Goal: Navigation & Orientation: Find specific page/section

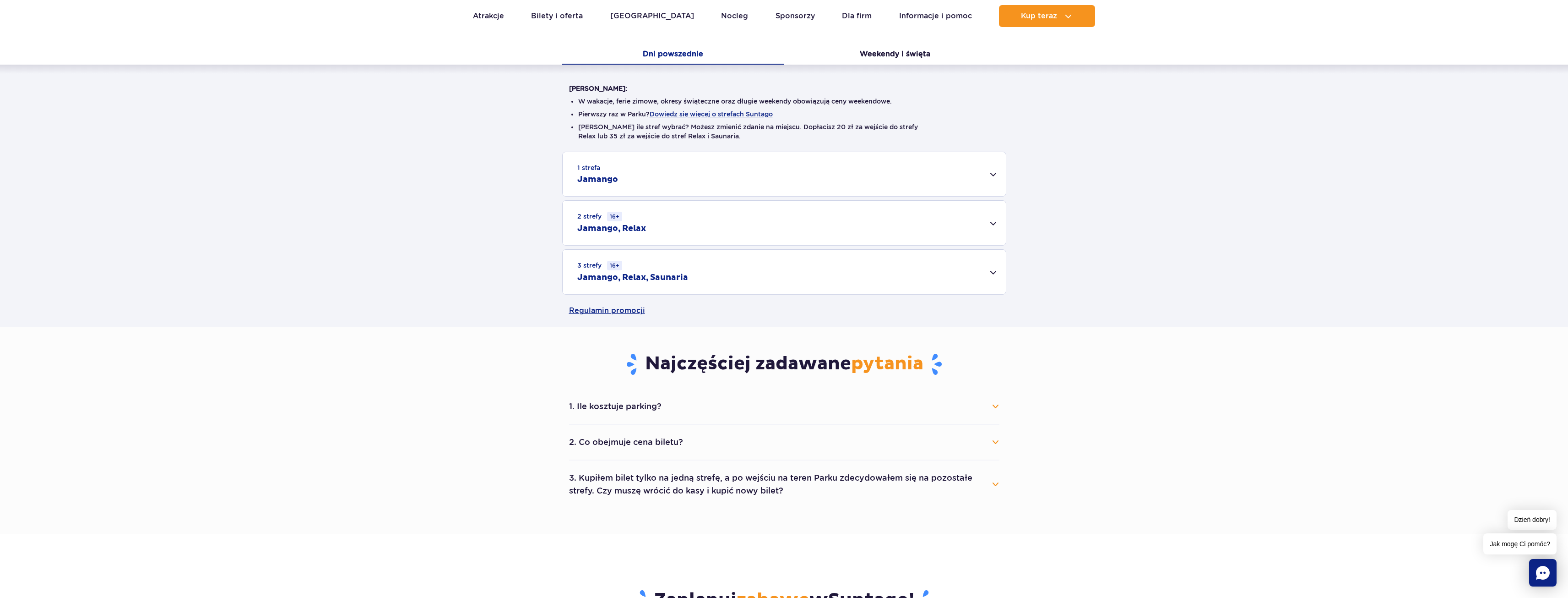
scroll to position [183, 0]
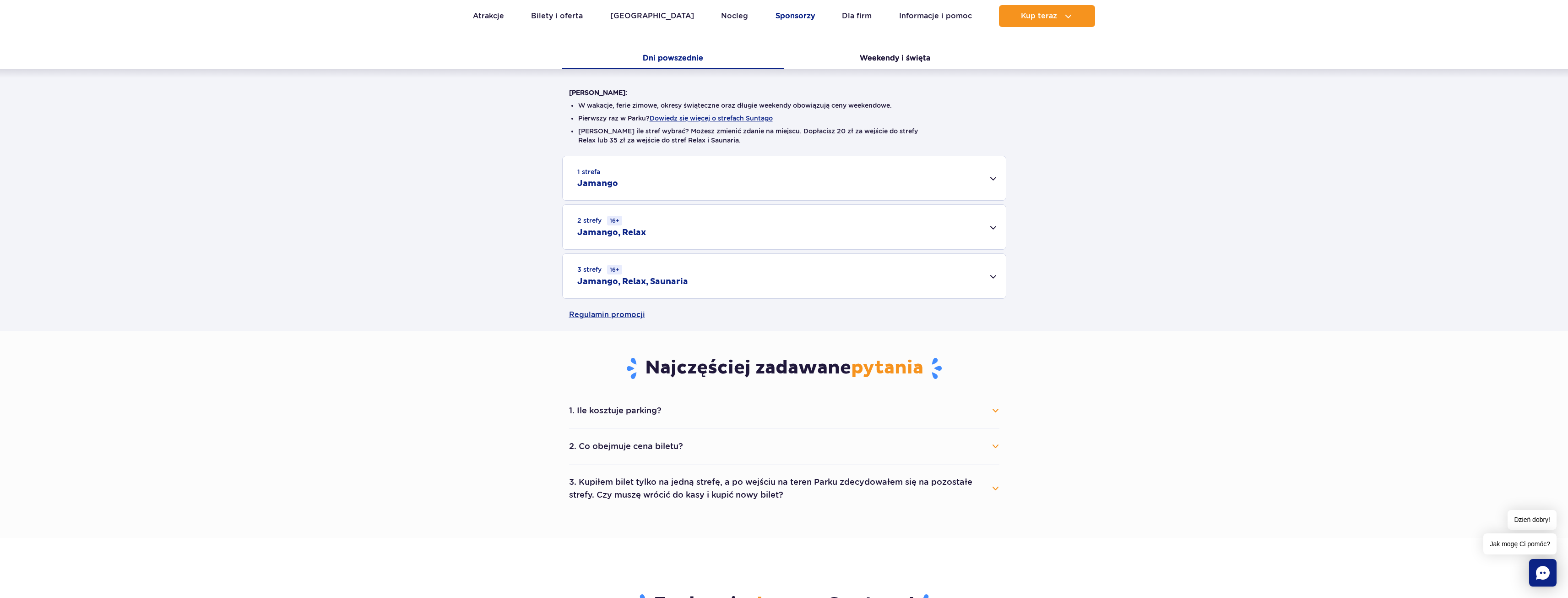
click at [775, 21] on link "Sponsorzy" at bounding box center [795, 16] width 40 height 22
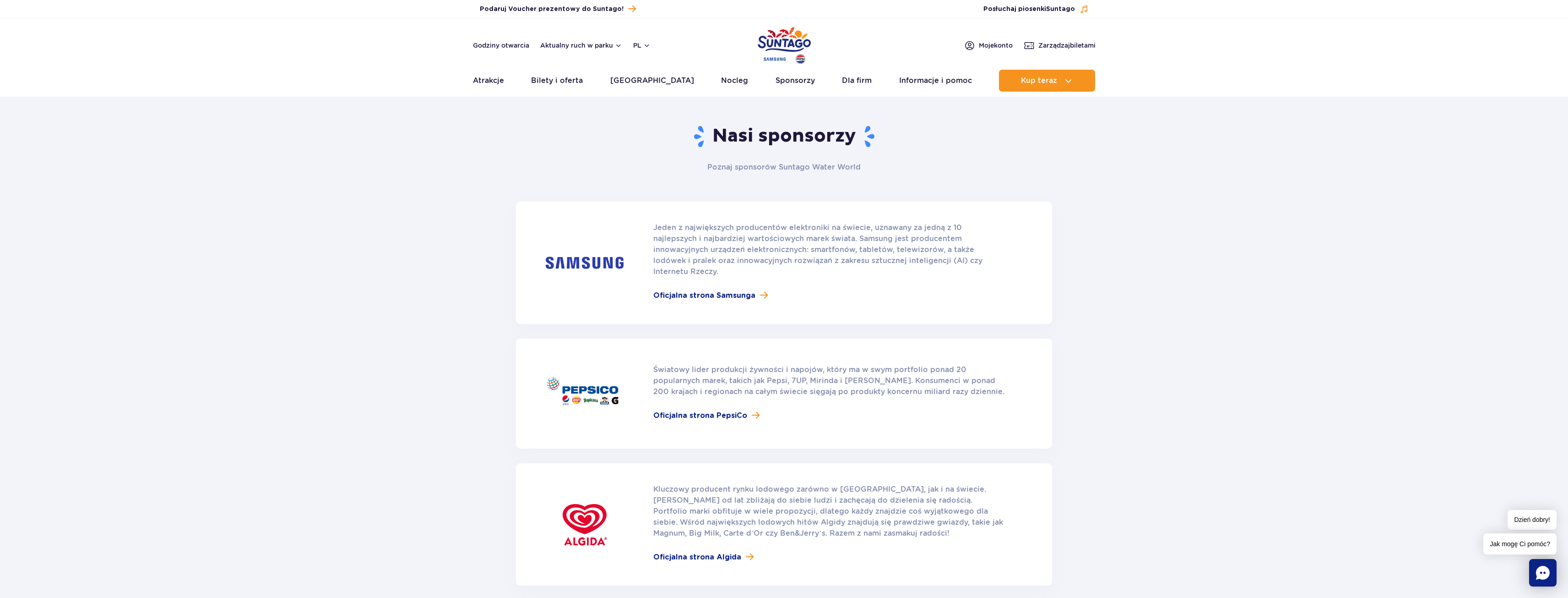
click at [789, 41] on img "Park of Poland" at bounding box center [784, 45] width 53 height 42
